Goal: Navigation & Orientation: Find specific page/section

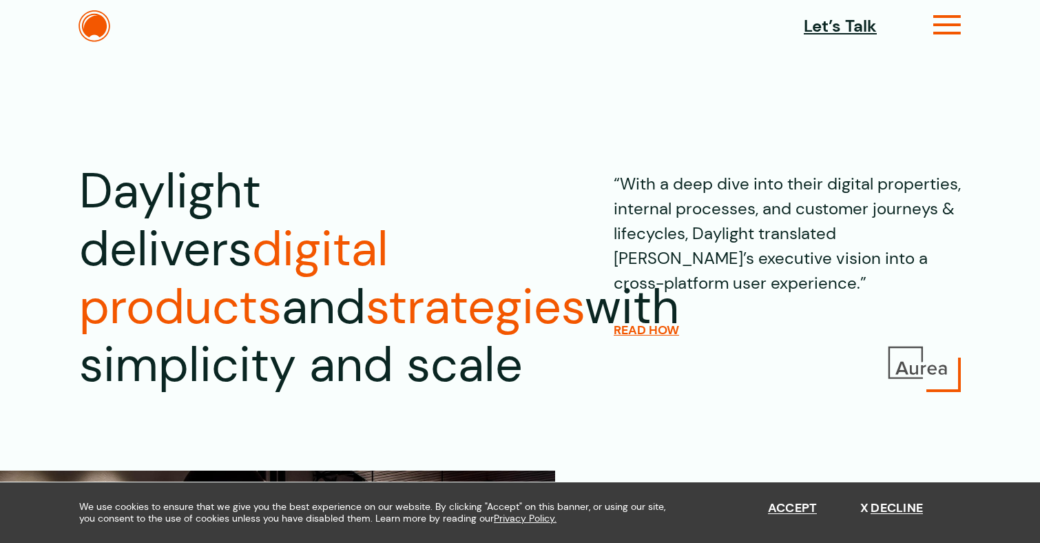
drag, startPoint x: 0, startPoint y: 0, endPoint x: 938, endPoint y: 23, distance: 938.1
click at [938, 23] on icon at bounding box center [947, 30] width 28 height 14
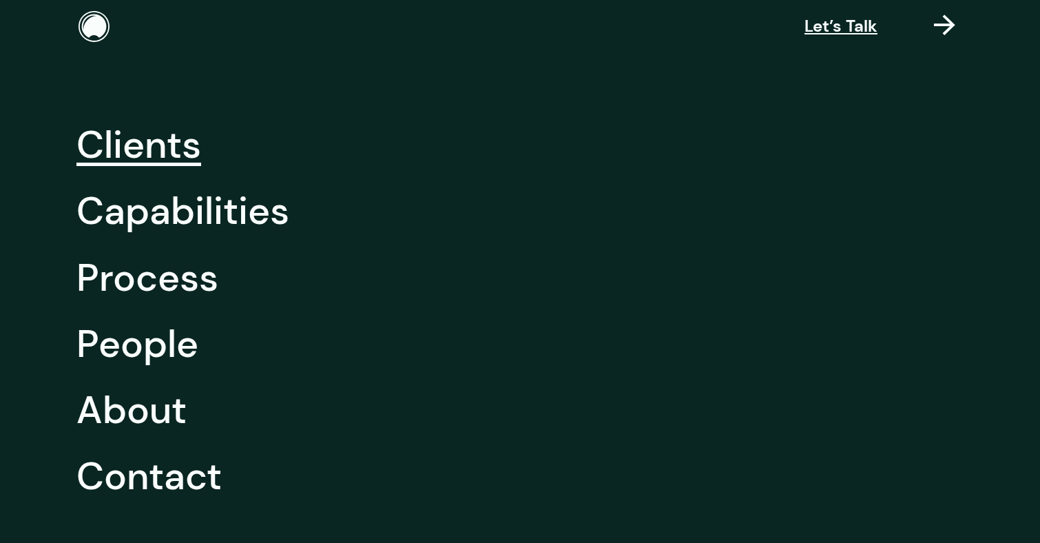
click at [151, 154] on link "Clients" at bounding box center [138, 145] width 125 height 66
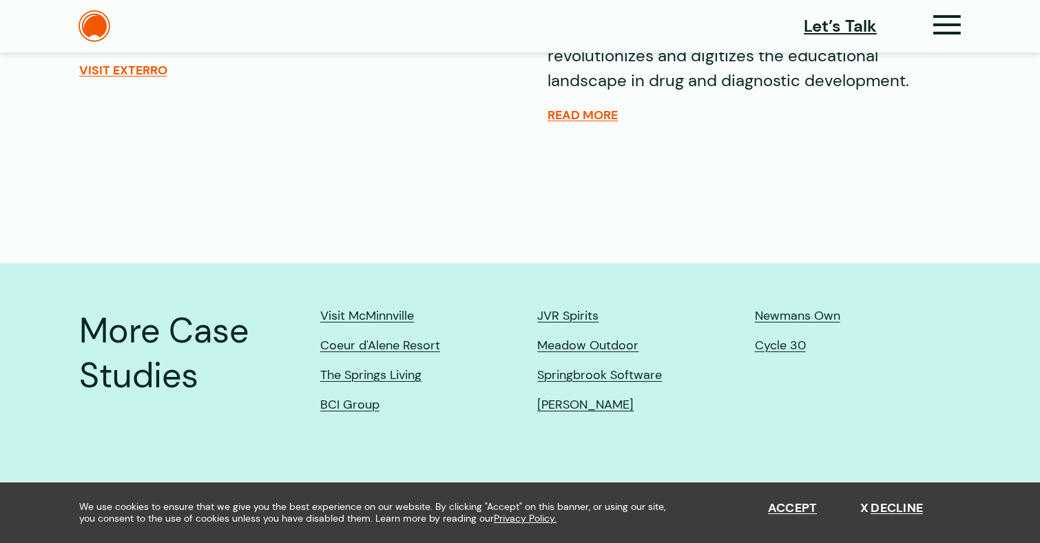
scroll to position [3172, 0]
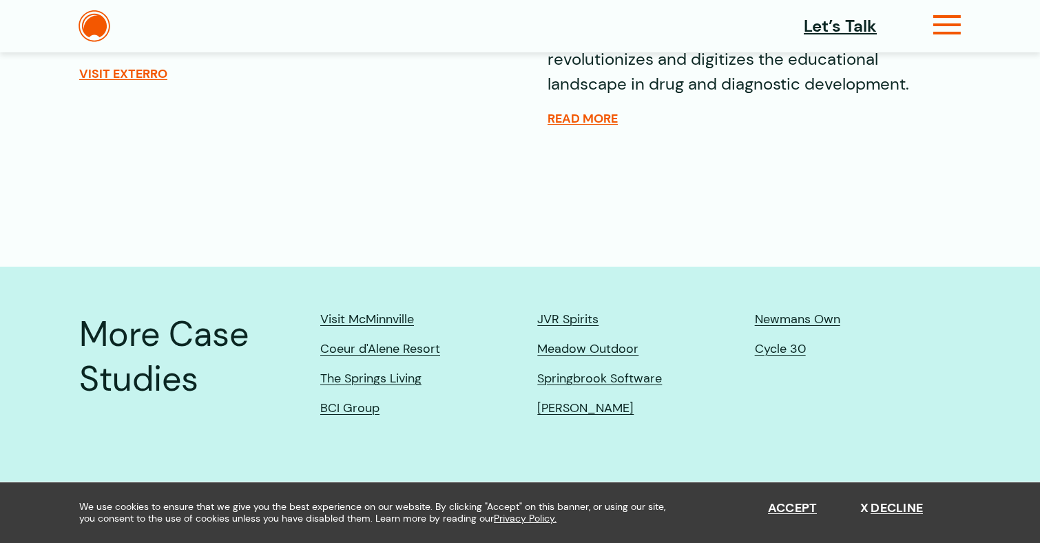
click at [943, 23] on icon at bounding box center [947, 30] width 28 height 14
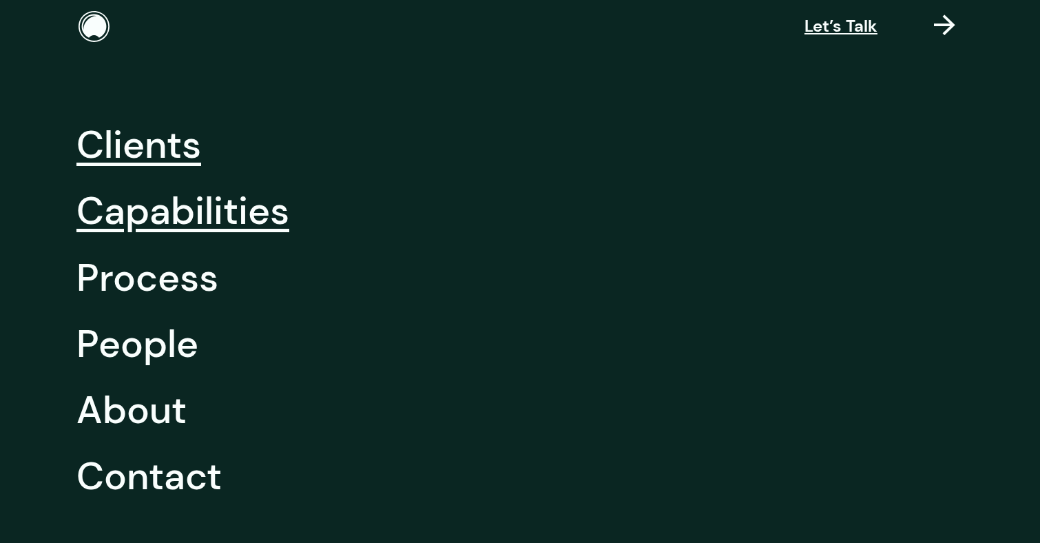
click at [210, 213] on link "Capabilities" at bounding box center [182, 211] width 213 height 66
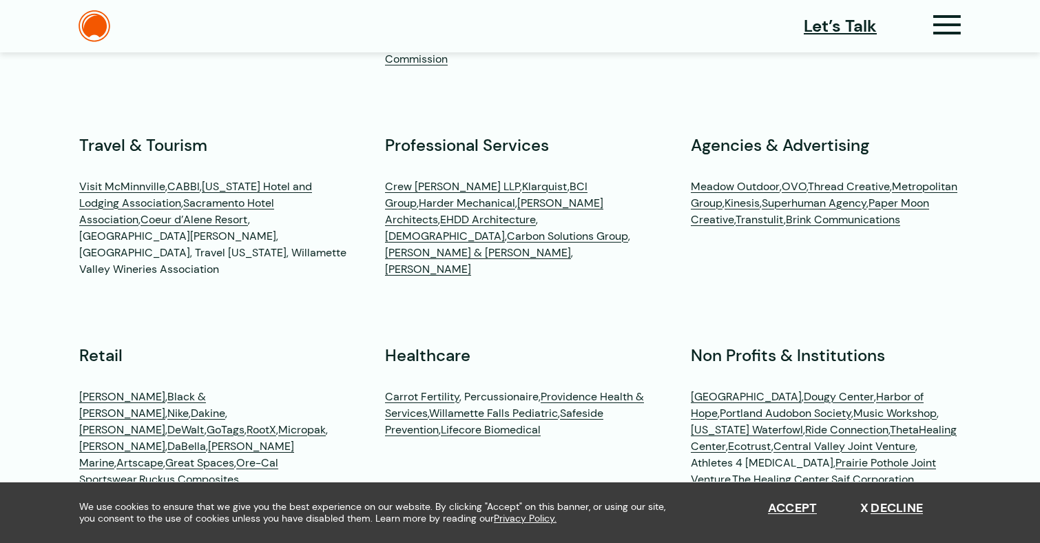
scroll to position [3988, 0]
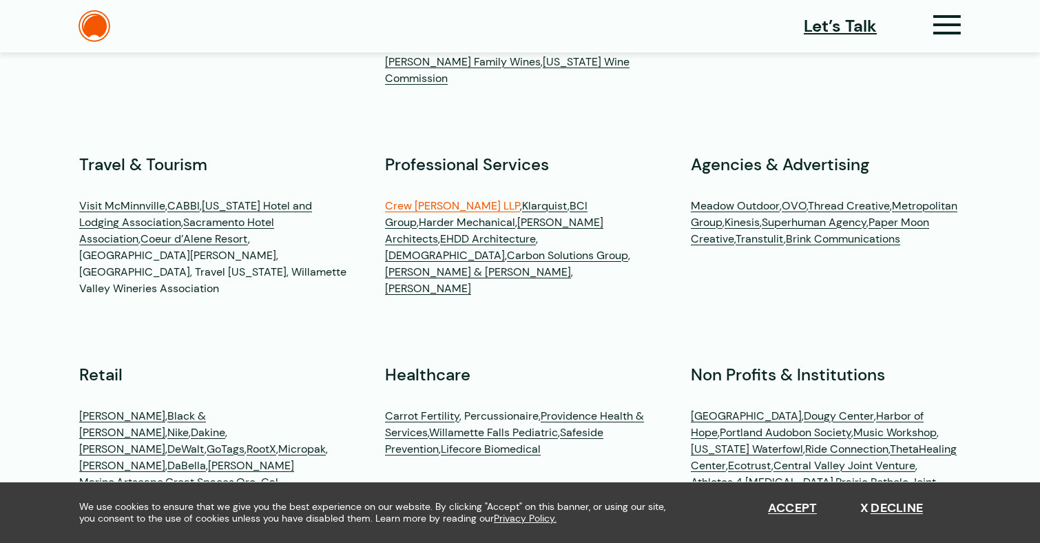
click at [419, 198] on link "Crew Janci LLP" at bounding box center [452, 205] width 135 height 14
